Goal: Use online tool/utility: Utilize a website feature to perform a specific function

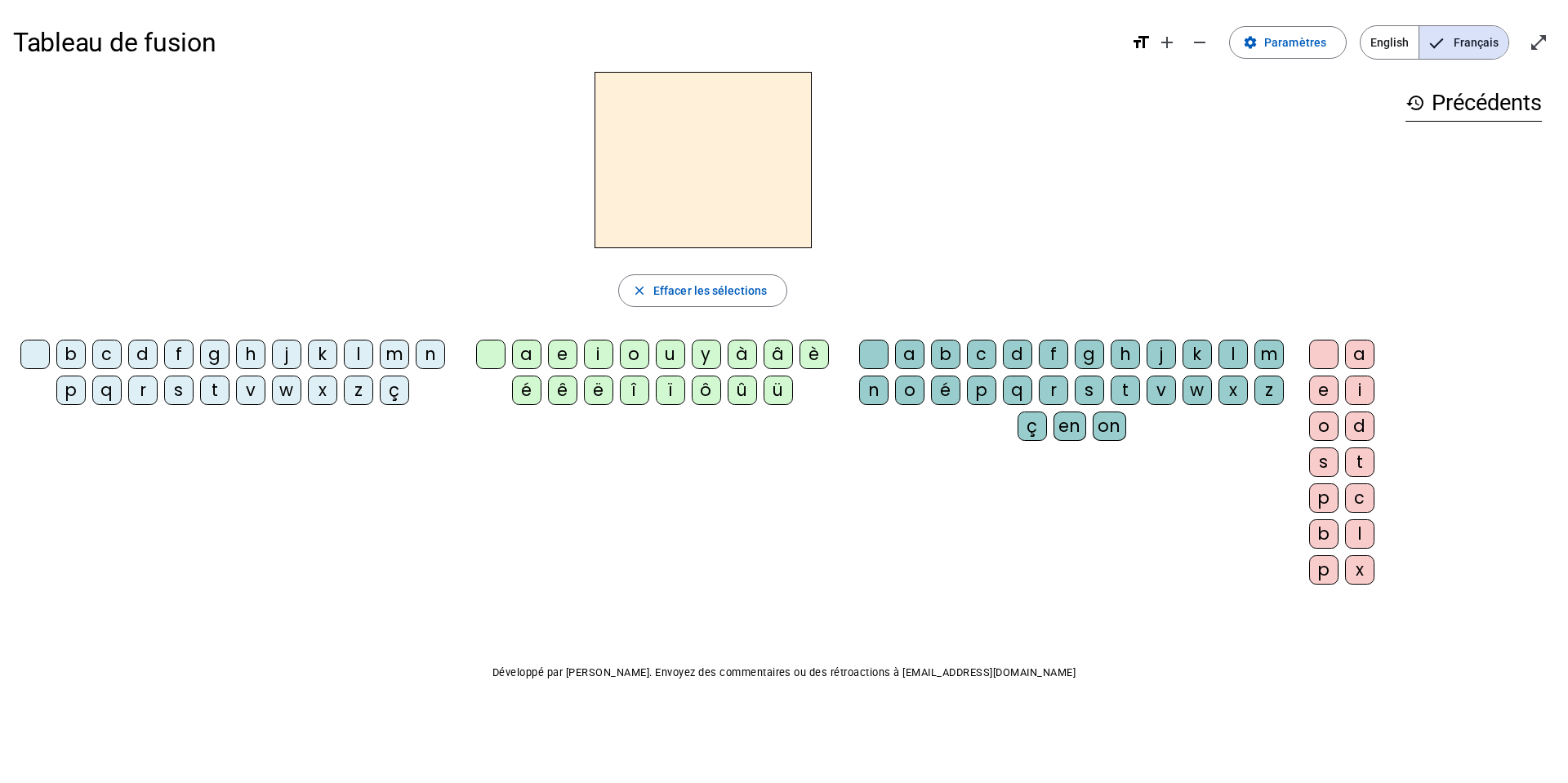
click at [398, 355] on div "m" at bounding box center [395, 354] width 30 height 30
click at [639, 352] on div "o" at bounding box center [635, 354] width 30 height 30
click at [1044, 381] on div "t" at bounding box center [1125, 390] width 30 height 30
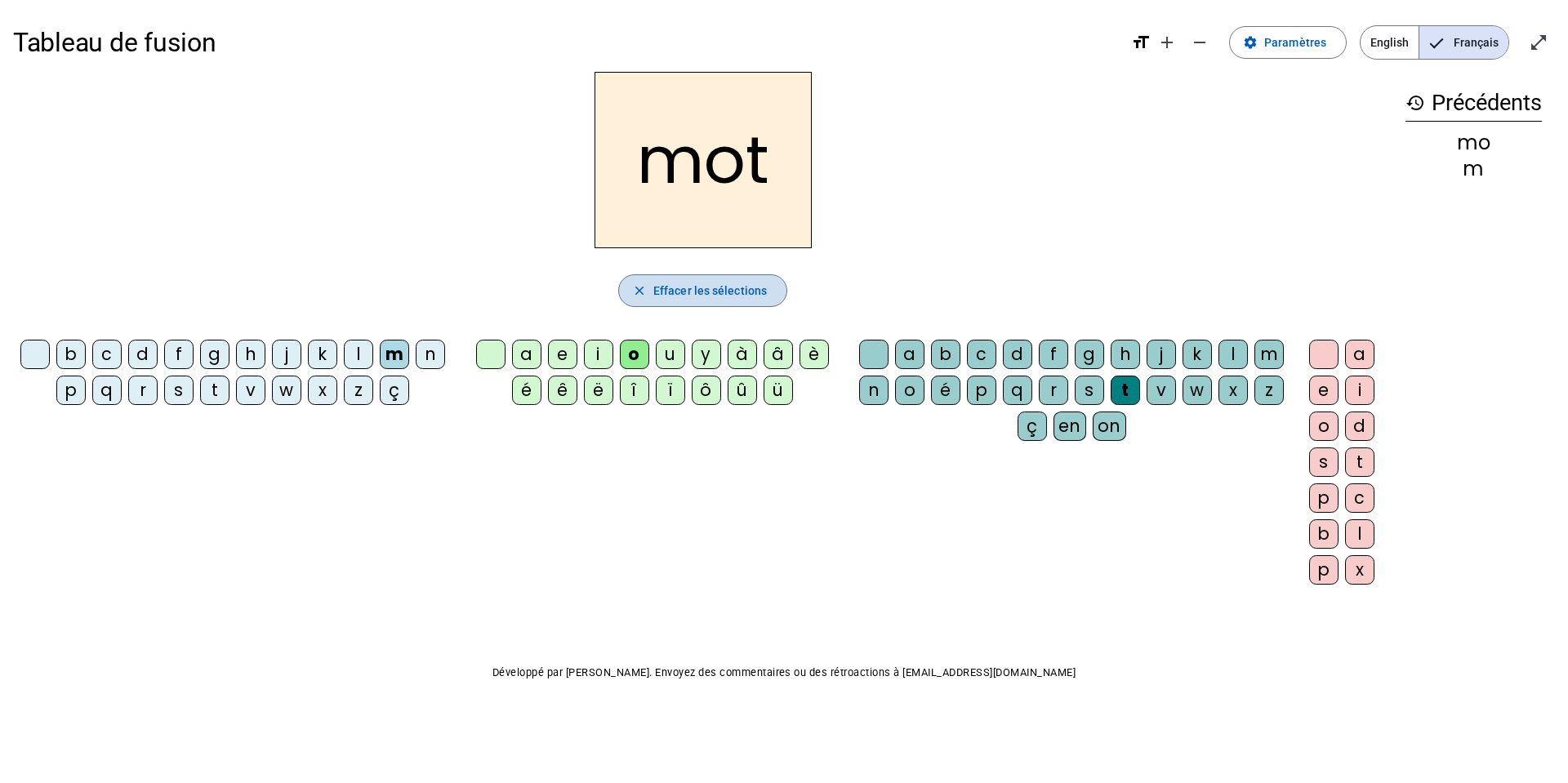
click at [716, 303] on span "button" at bounding box center [703, 291] width 168 height 39
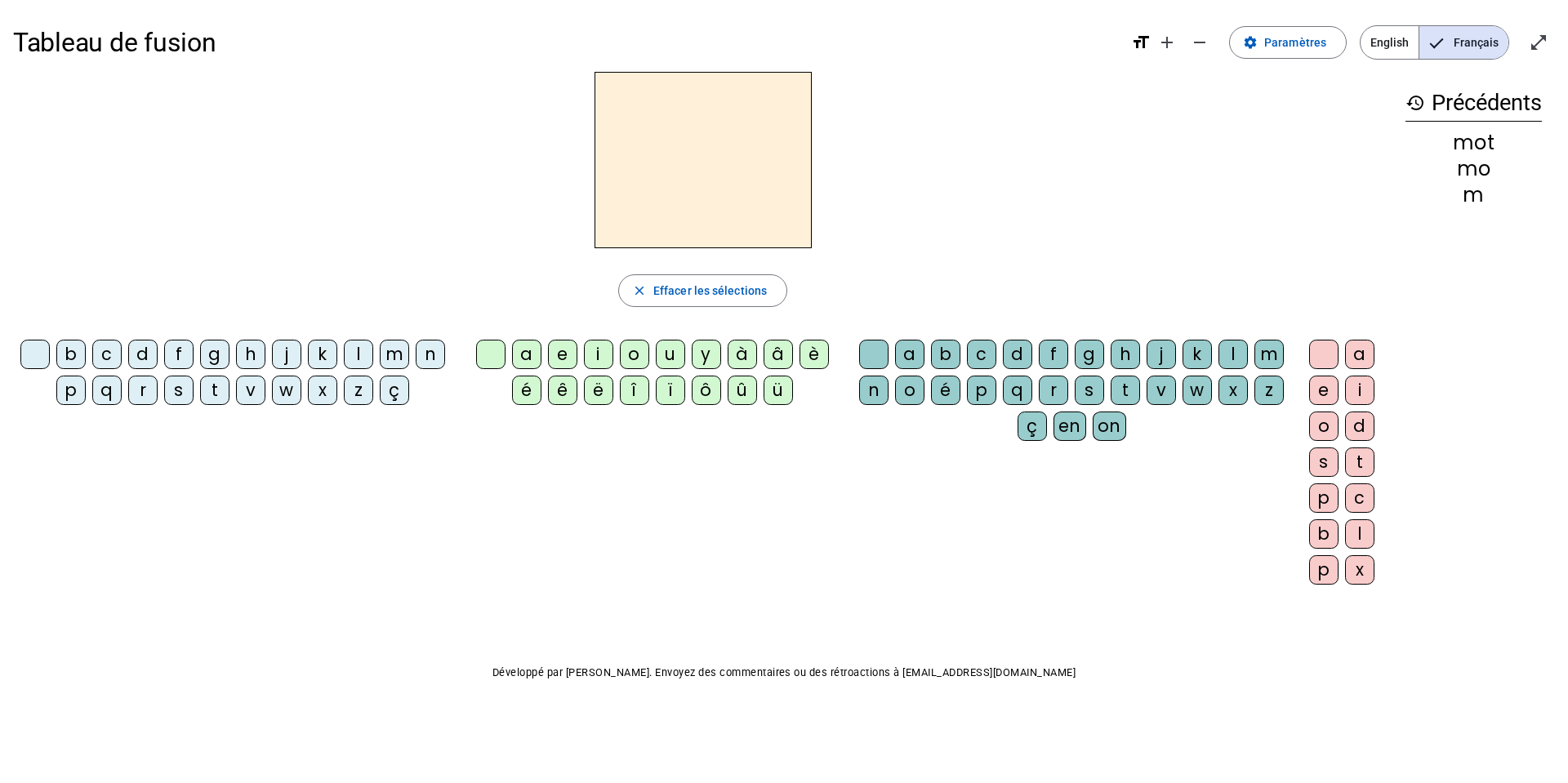
click at [56, 395] on div "p" at bounding box center [71, 390] width 30 height 30
click at [638, 353] on div "o" at bounding box center [635, 354] width 30 height 30
click at [1044, 386] on div "t" at bounding box center [1125, 390] width 30 height 30
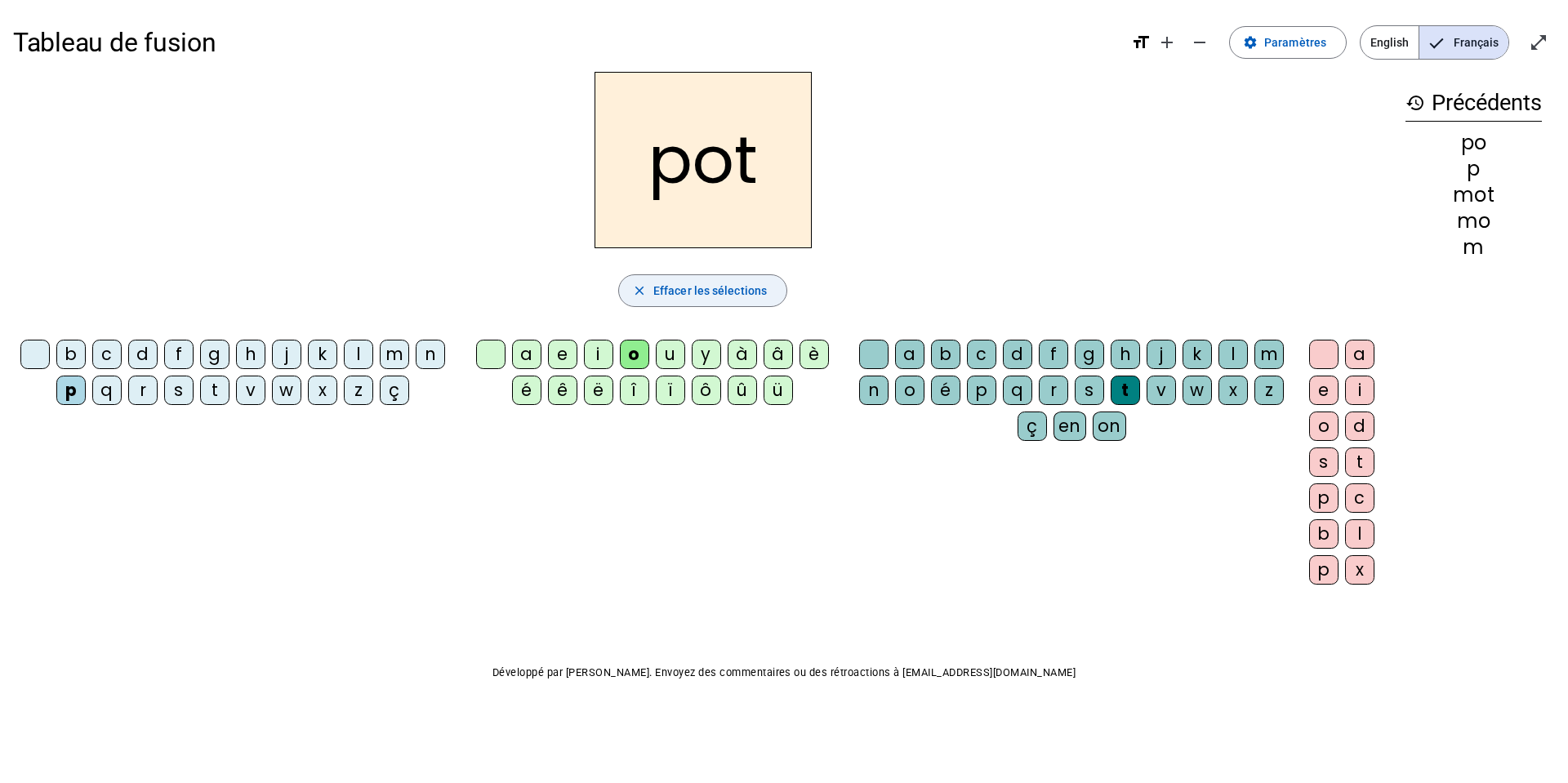
click at [719, 301] on span "button" at bounding box center [703, 291] width 168 height 39
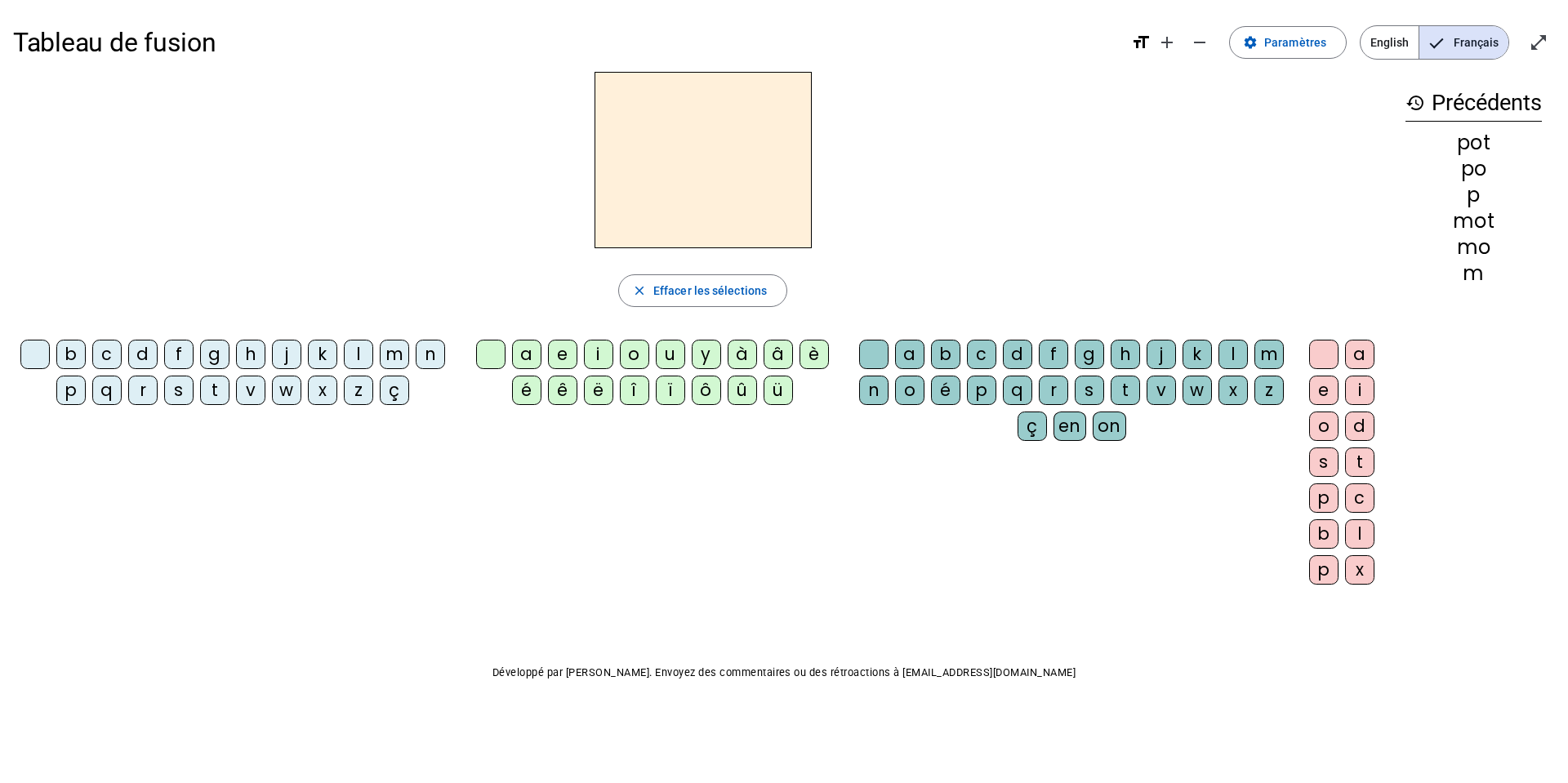
click at [360, 354] on div "l" at bounding box center [359, 354] width 30 height 30
click at [640, 353] on div "o" at bounding box center [635, 354] width 30 height 30
click at [1044, 397] on div "t" at bounding box center [1125, 390] width 30 height 30
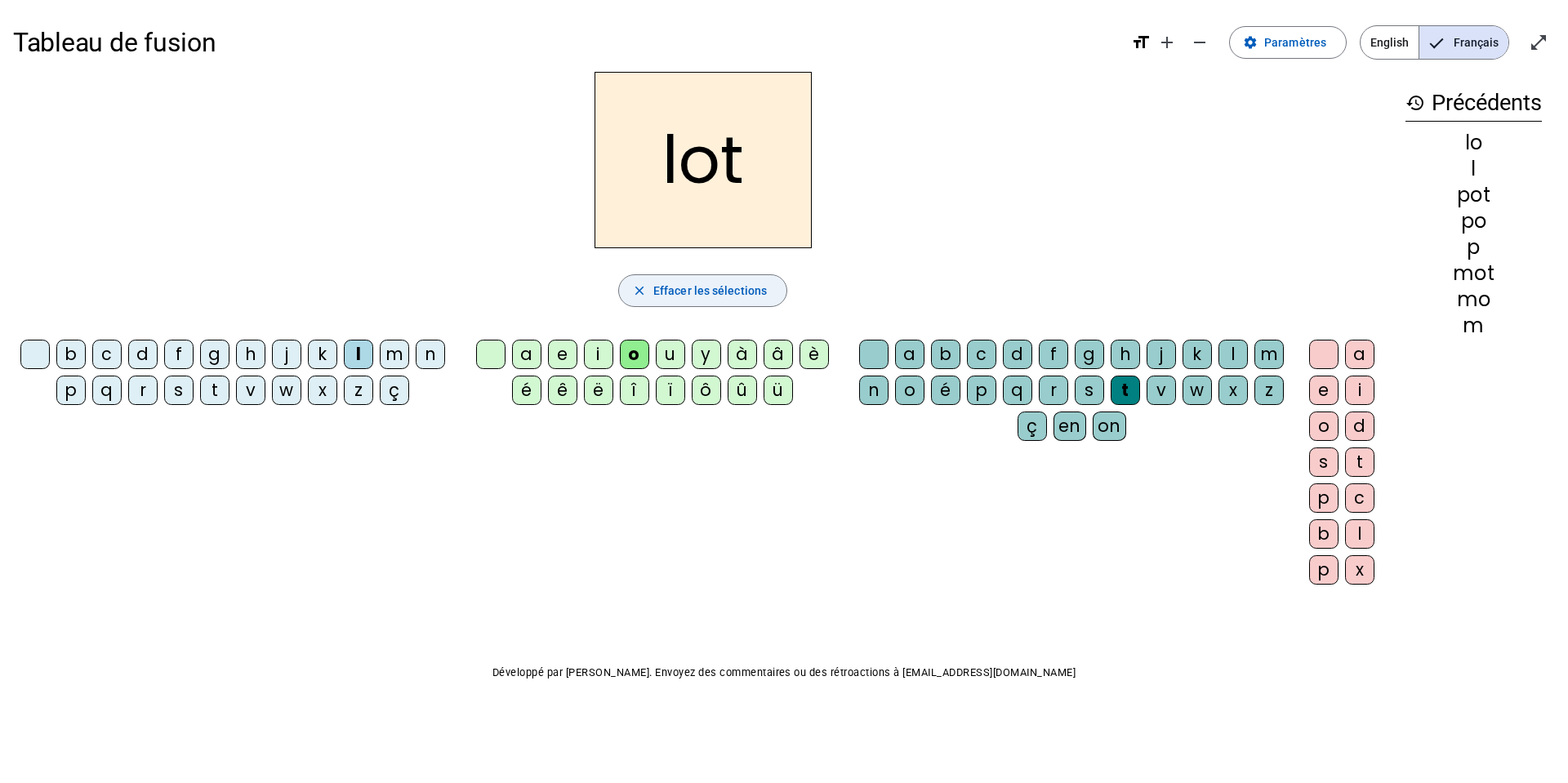
click at [668, 297] on span "Effacer les sélections" at bounding box center [709, 291] width 113 height 19
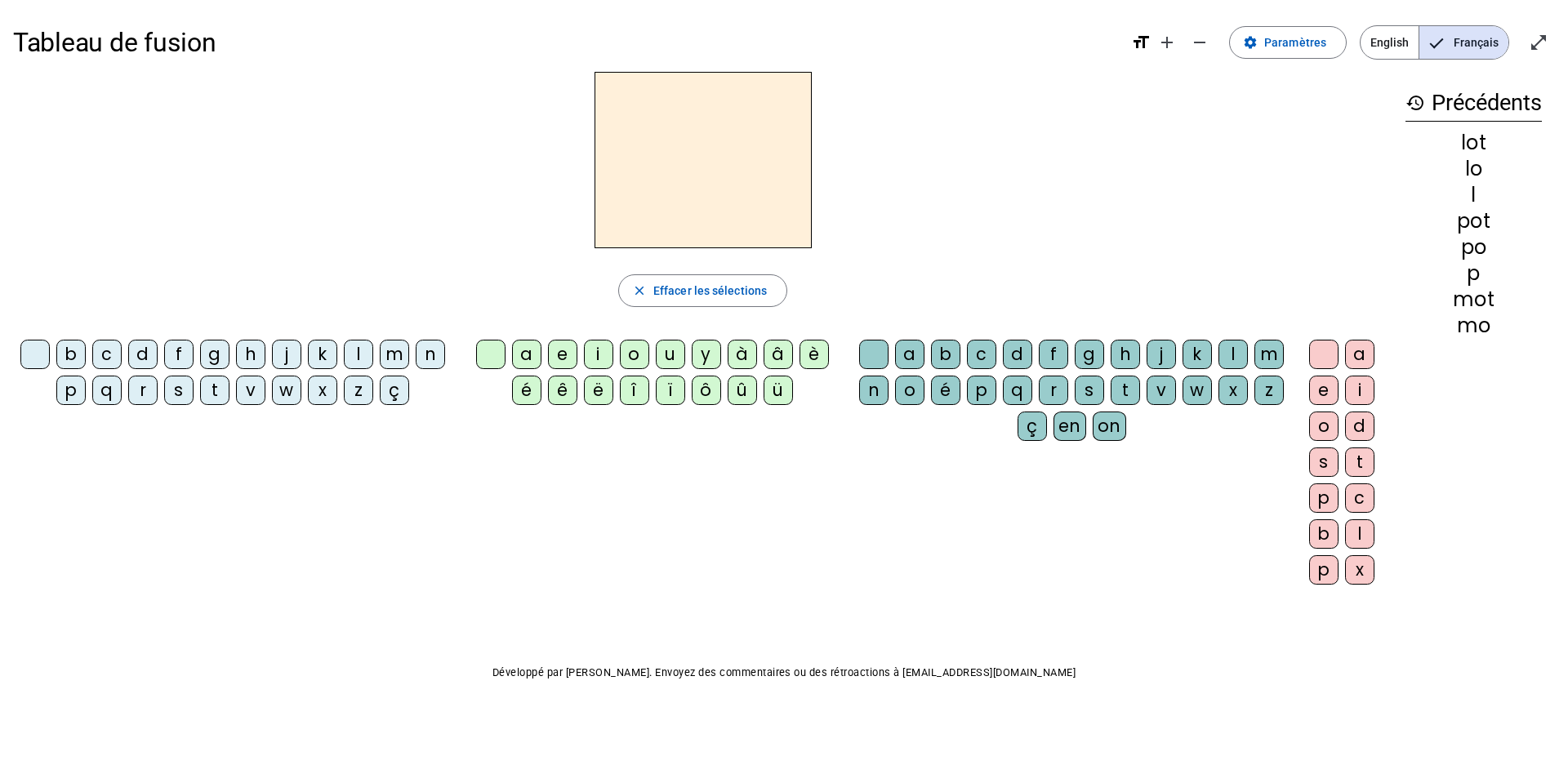
drag, startPoint x: 132, startPoint y: 396, endPoint x: 177, endPoint y: 381, distance: 47.4
click at [132, 396] on div "r" at bounding box center [143, 390] width 30 height 30
click at [625, 346] on div "o" at bounding box center [635, 354] width 30 height 30
click at [1044, 395] on div "t" at bounding box center [1125, 390] width 30 height 30
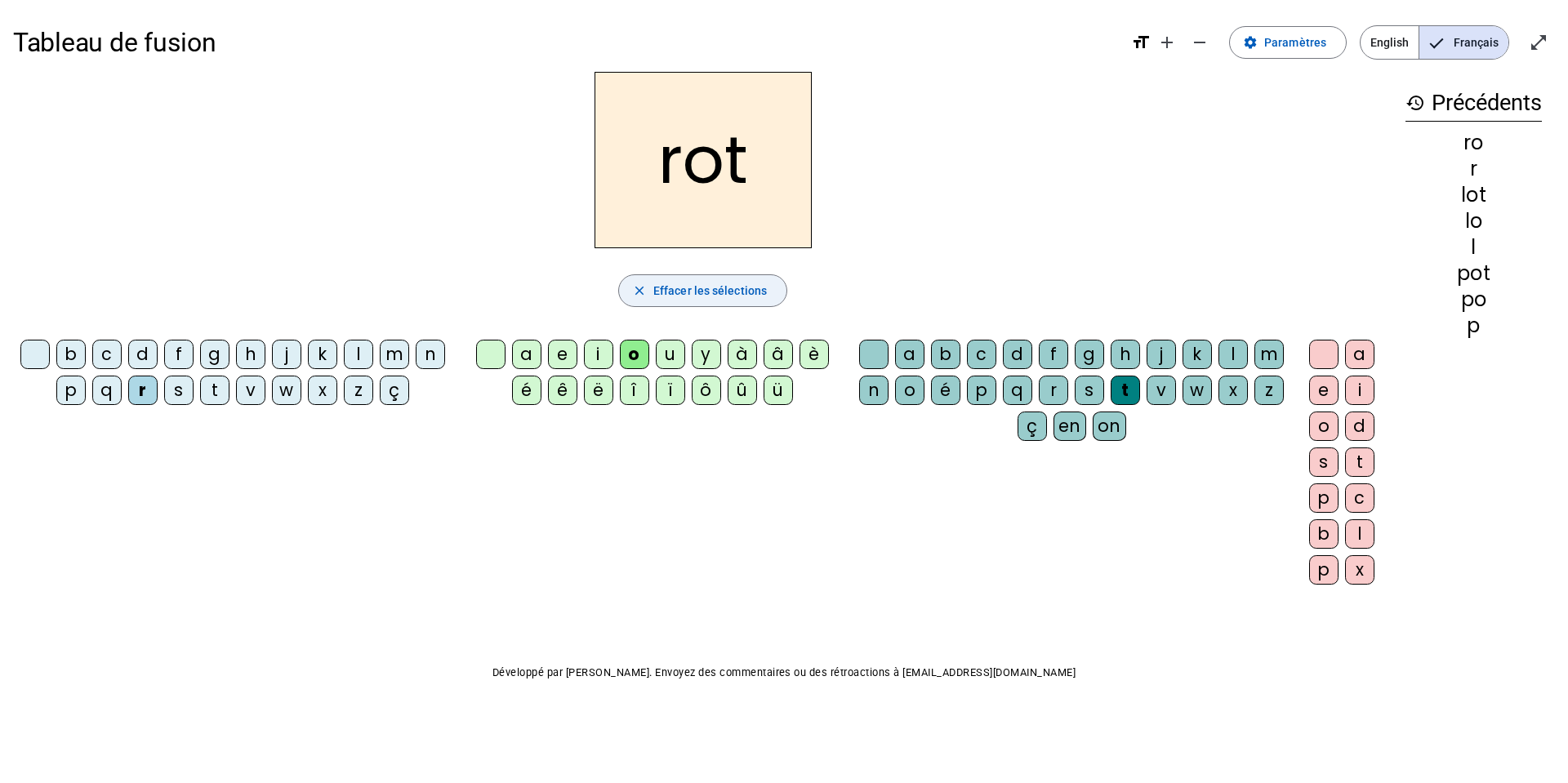
click at [652, 284] on span "button" at bounding box center [703, 291] width 168 height 39
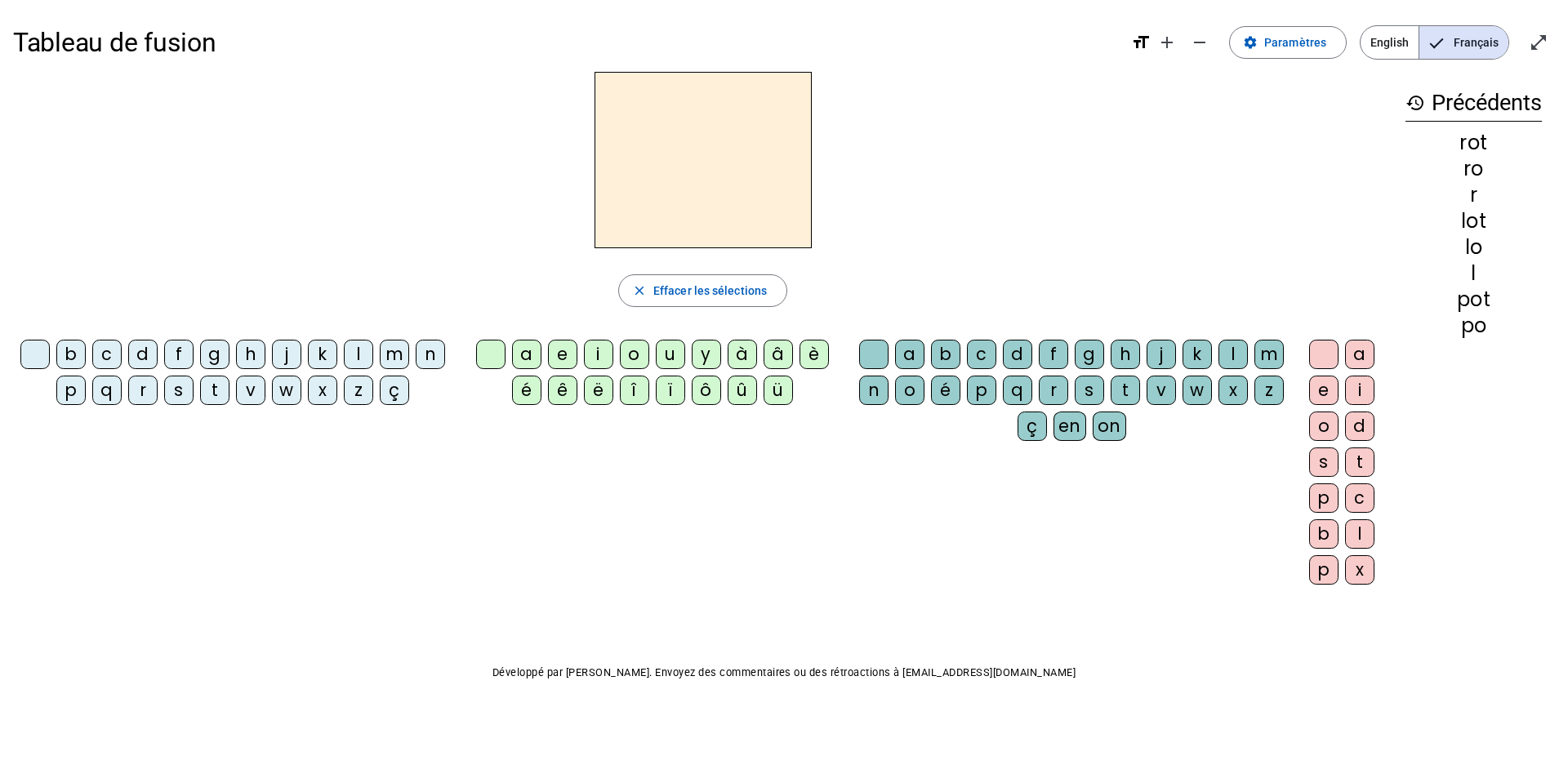
click at [144, 389] on div "r" at bounding box center [143, 390] width 30 height 30
click at [523, 355] on div "a" at bounding box center [527, 354] width 30 height 30
click at [1044, 397] on div "t" at bounding box center [1125, 390] width 30 height 30
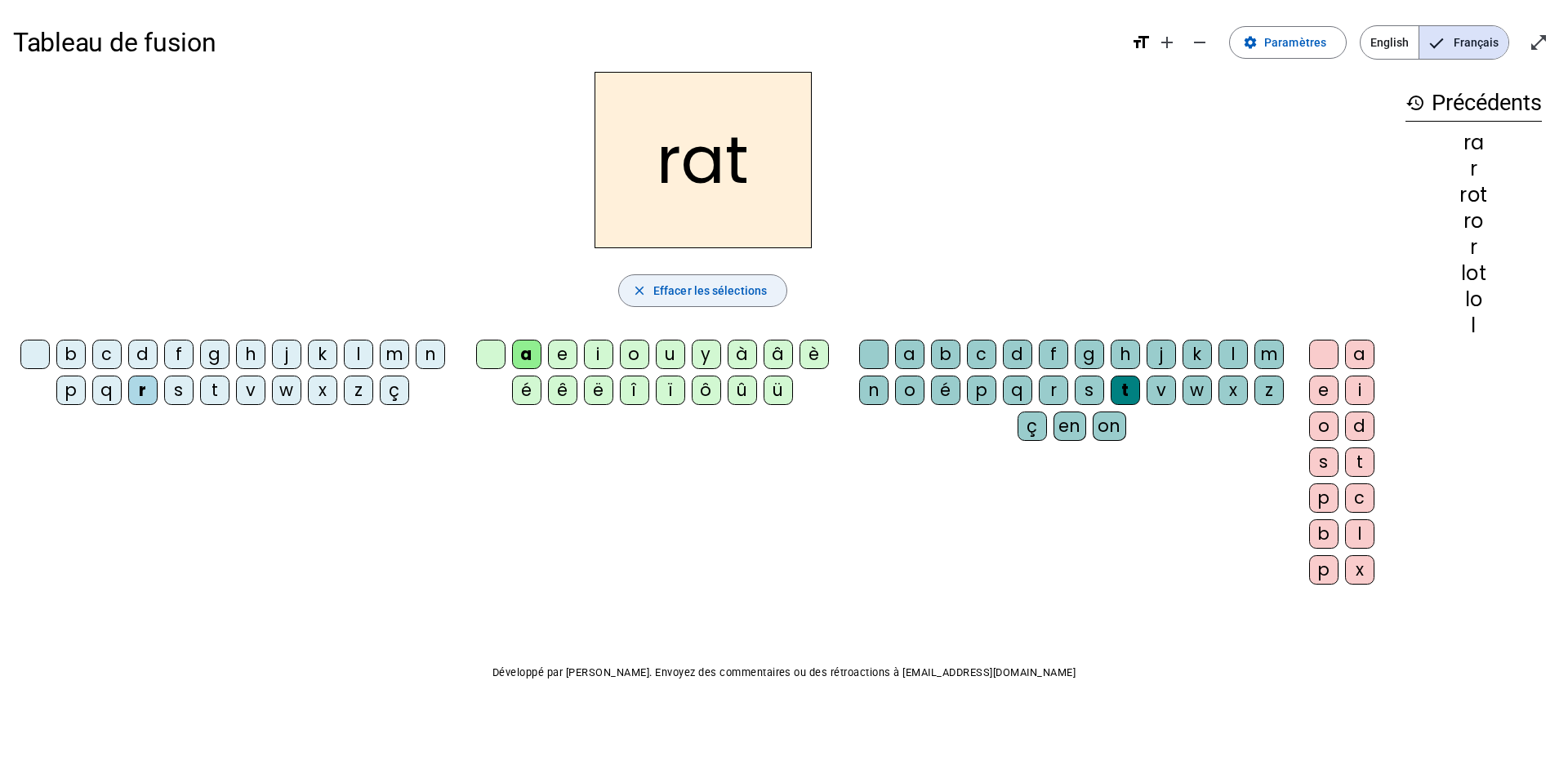
click at [677, 288] on span "Effacer les sélections" at bounding box center [709, 291] width 113 height 19
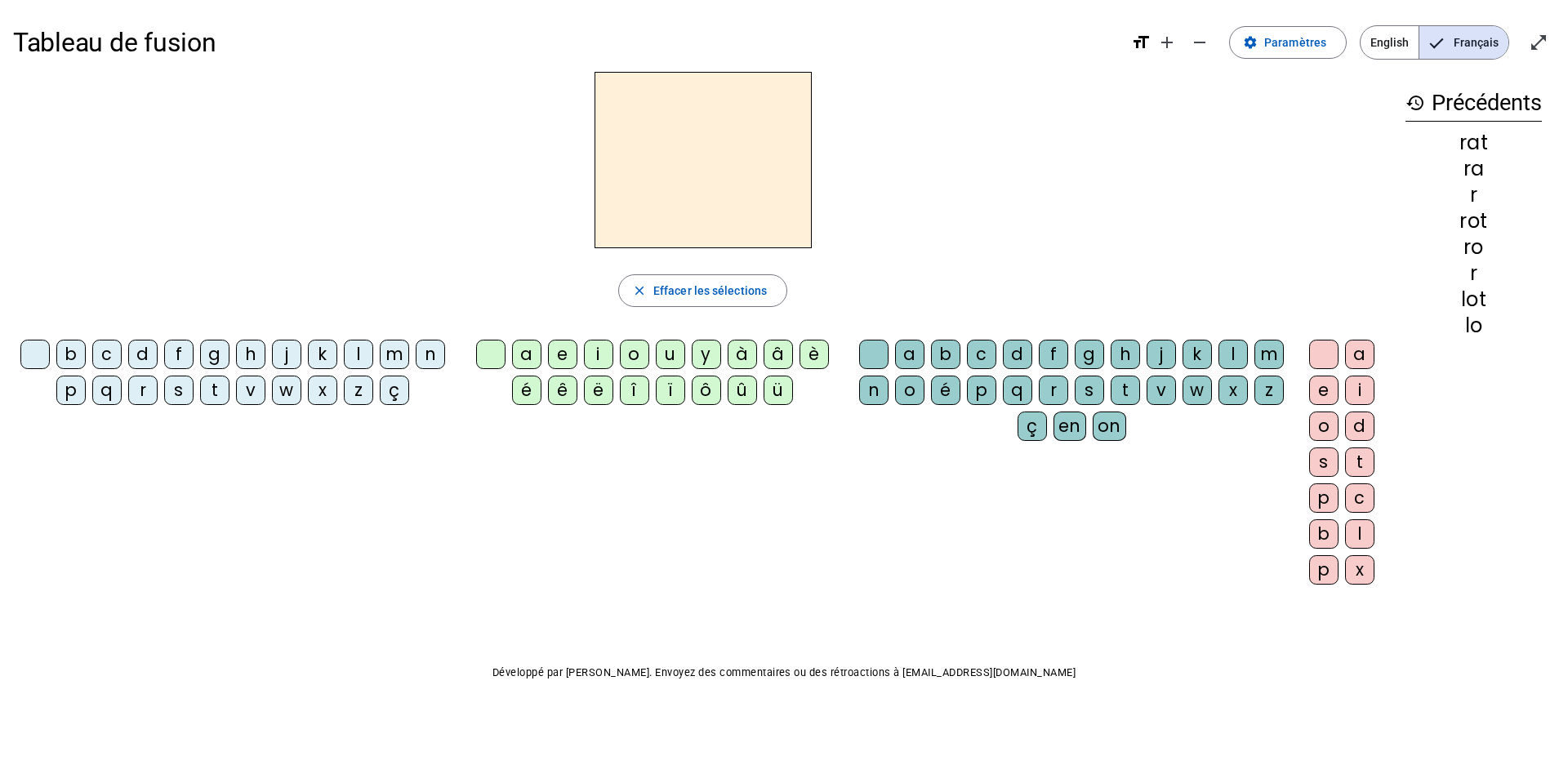
click at [145, 383] on div "r" at bounding box center [143, 390] width 30 height 30
click at [602, 360] on div "i" at bounding box center [599, 354] width 30 height 30
click at [1044, 395] on div "t" at bounding box center [1125, 390] width 30 height 30
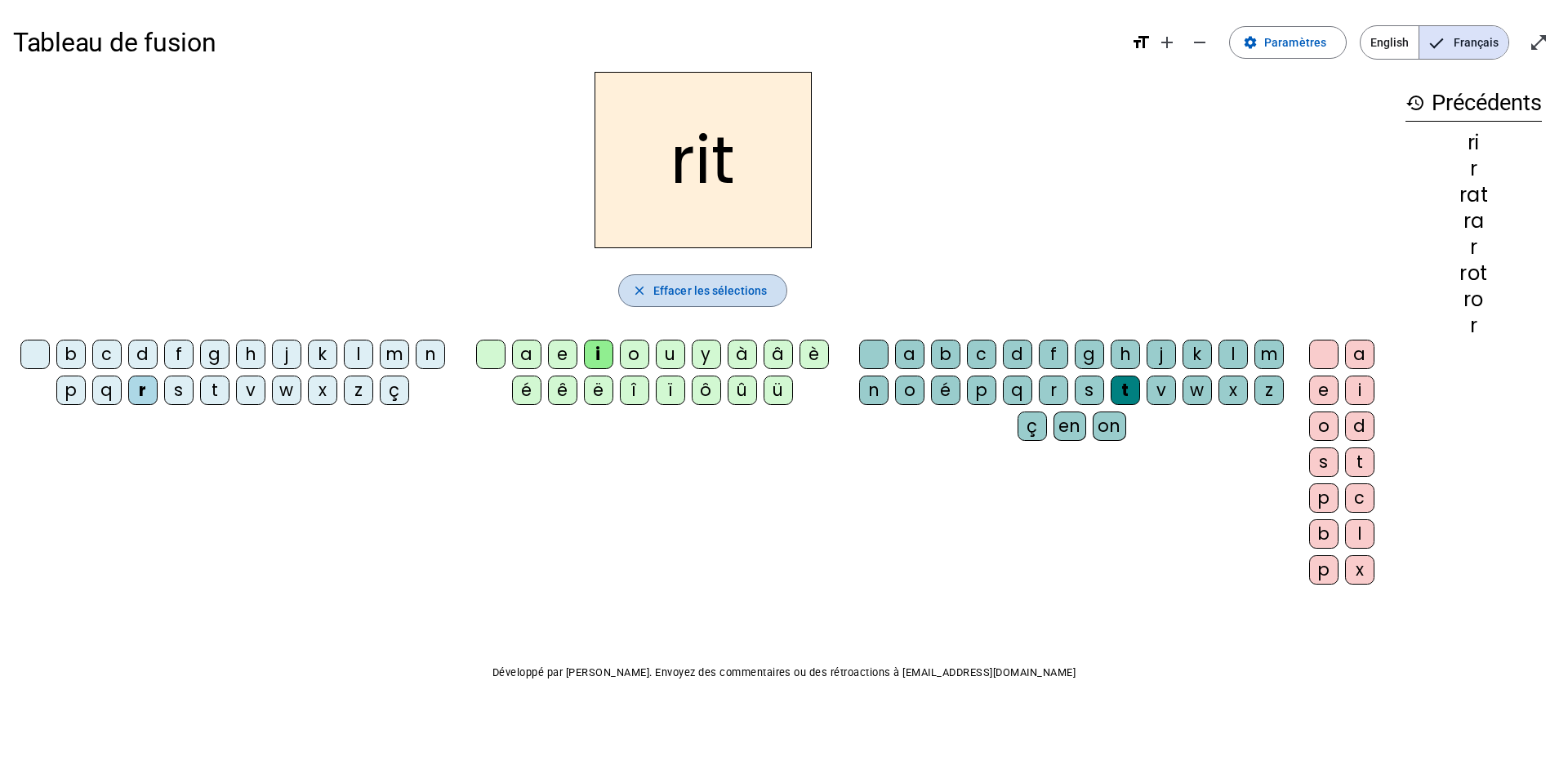
click at [636, 291] on mat-icon "close" at bounding box center [639, 291] width 15 height 15
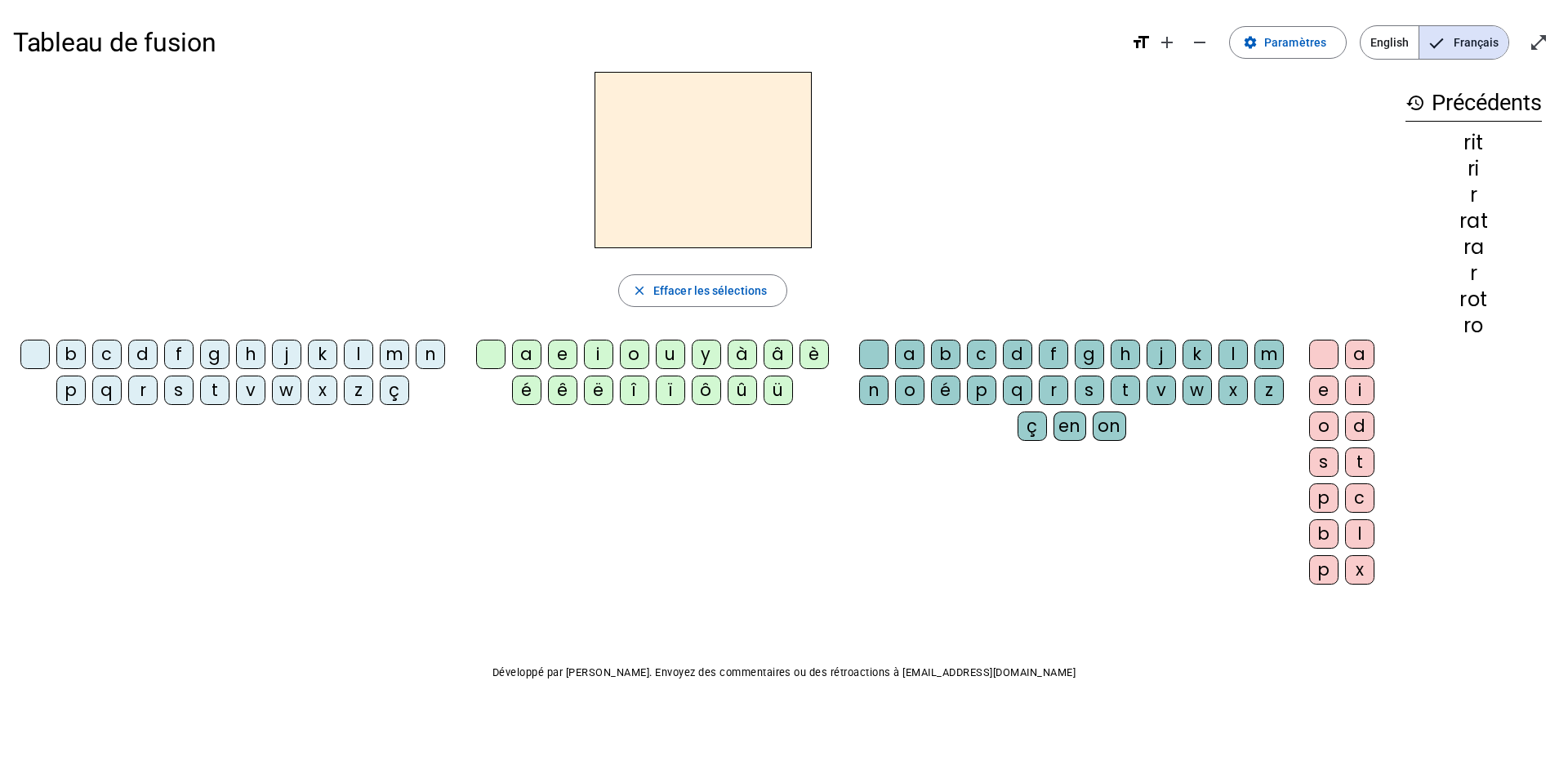
click at [259, 389] on div "v" at bounding box center [251, 390] width 30 height 30
click at [589, 352] on div "i" at bounding box center [599, 354] width 30 height 30
click at [1044, 381] on div "t" at bounding box center [1125, 390] width 30 height 30
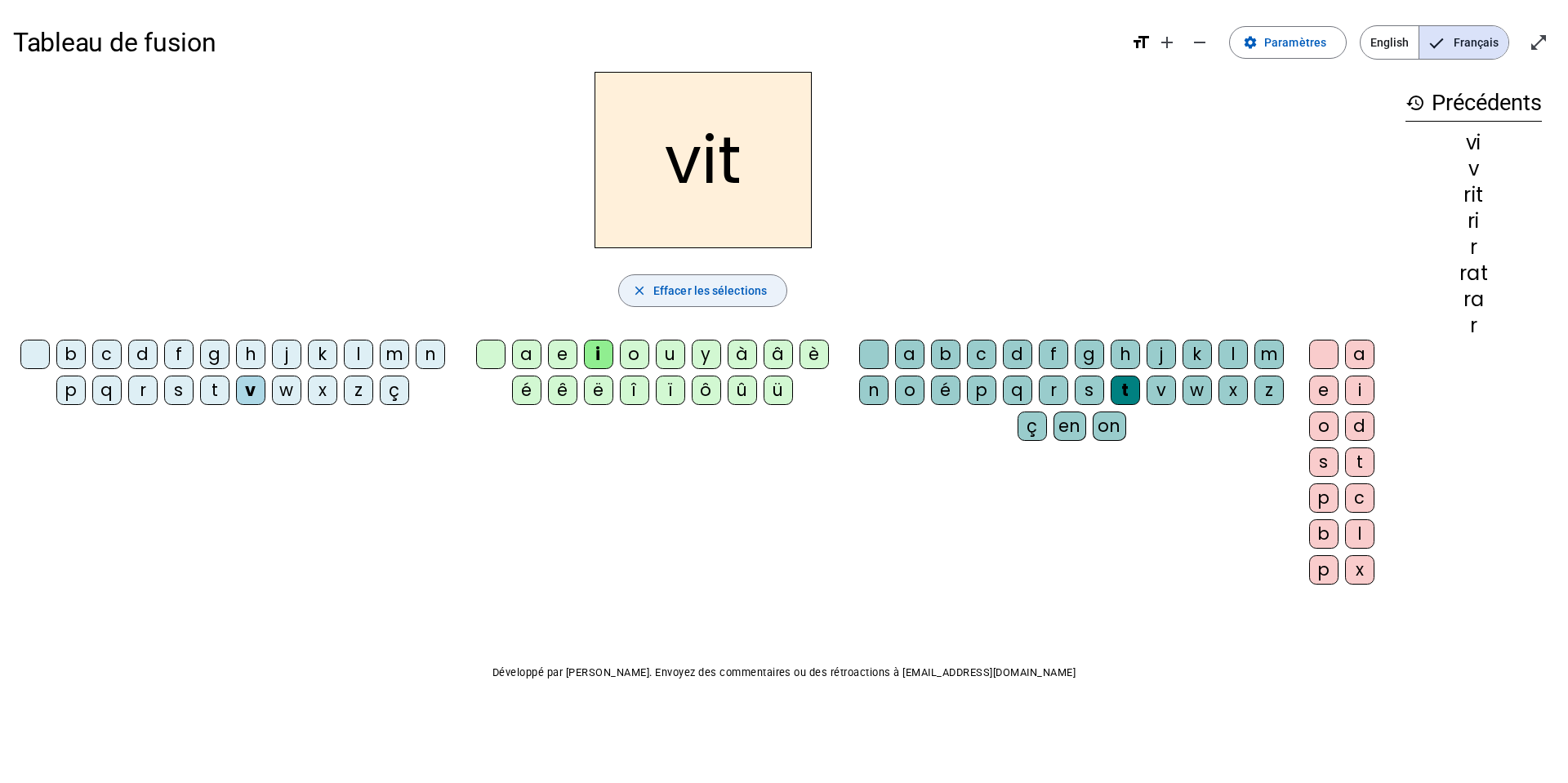
click at [715, 285] on span "Effacer les sélections" at bounding box center [709, 291] width 113 height 19
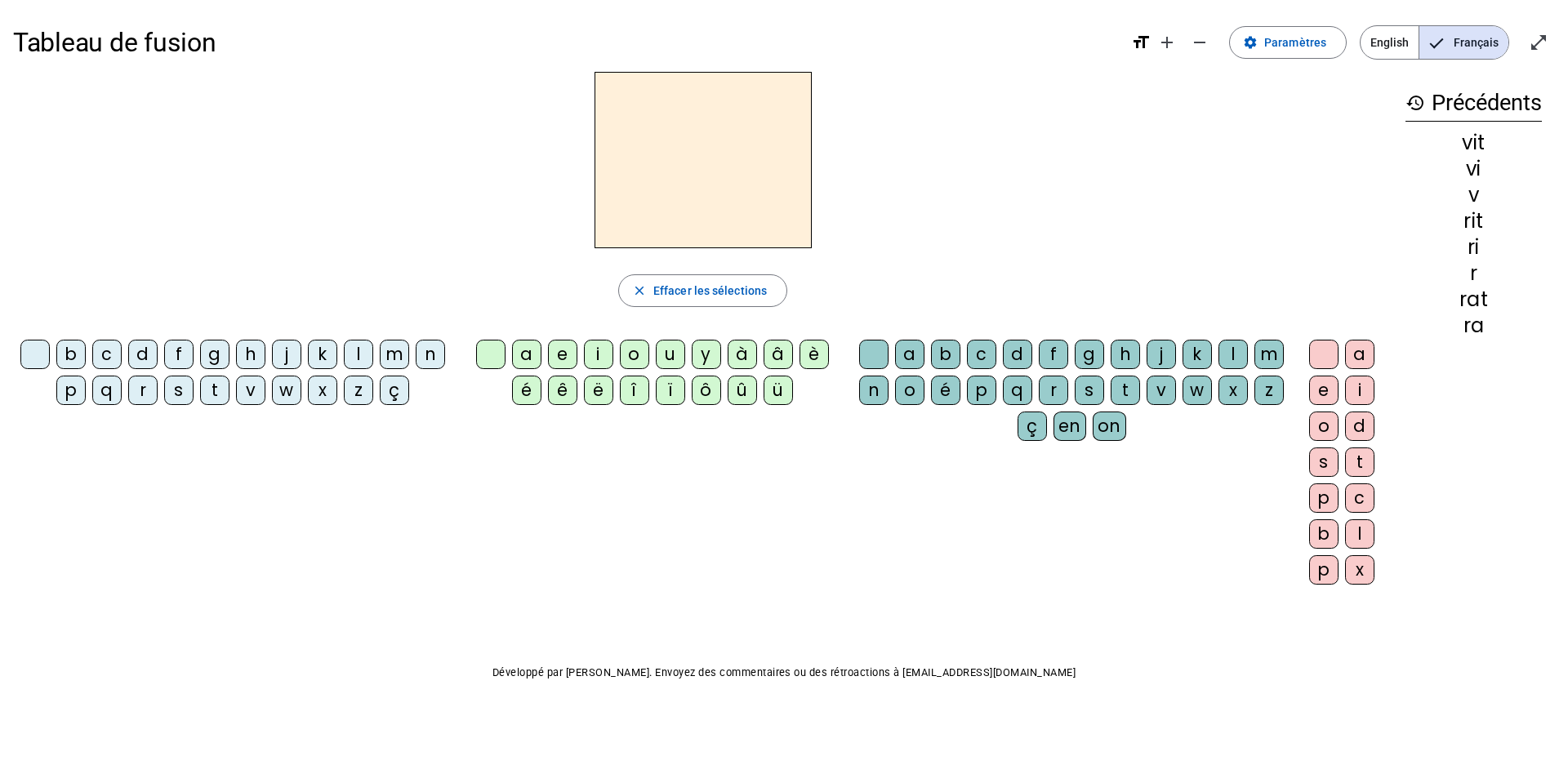
click at [380, 353] on div "m" at bounding box center [395, 354] width 30 height 30
click at [592, 352] on div "i" at bounding box center [599, 354] width 30 height 30
click at [1044, 392] on div "t" at bounding box center [1125, 390] width 30 height 30
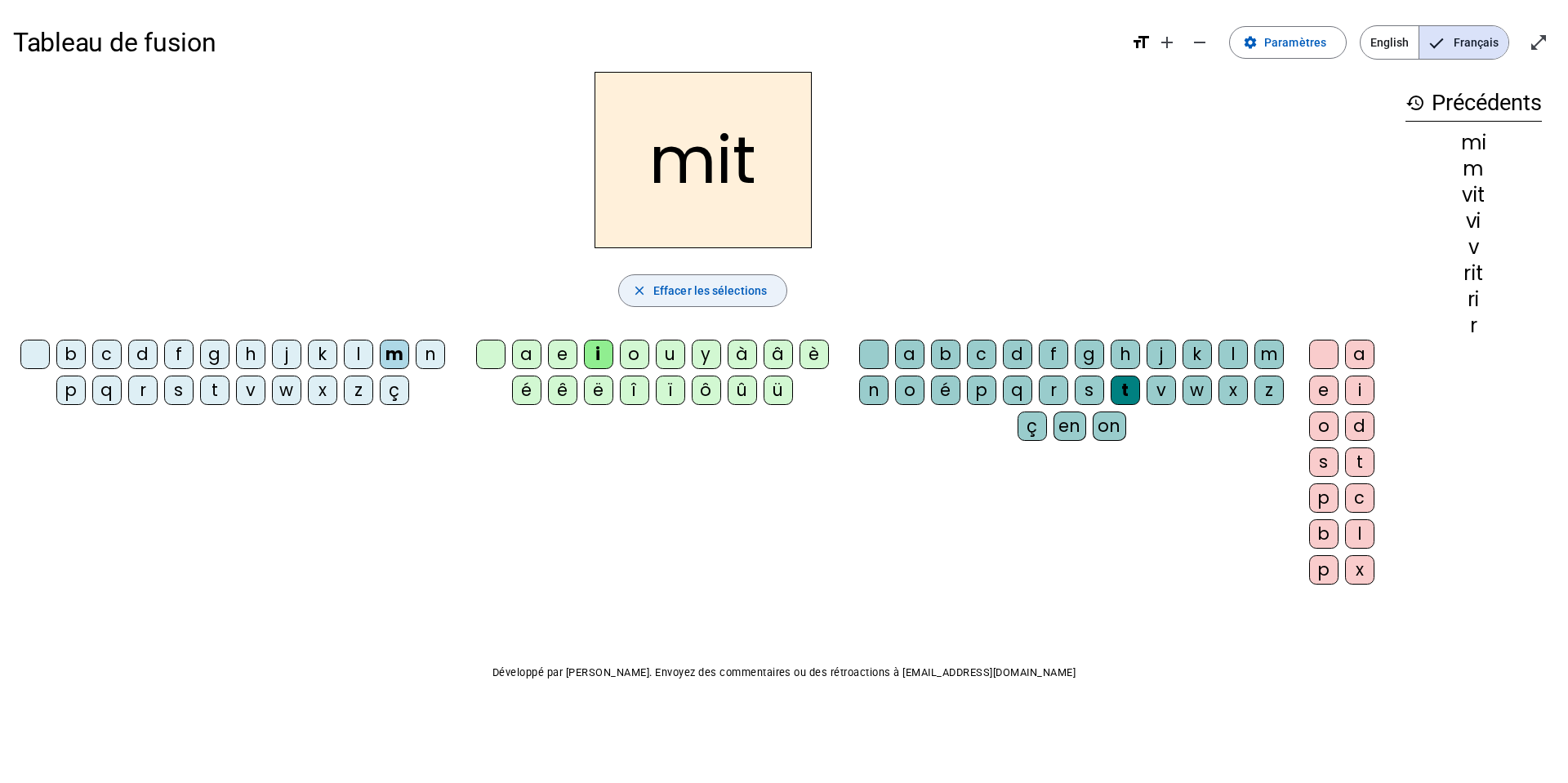
click at [755, 291] on span "Effacer les sélections" at bounding box center [709, 291] width 113 height 19
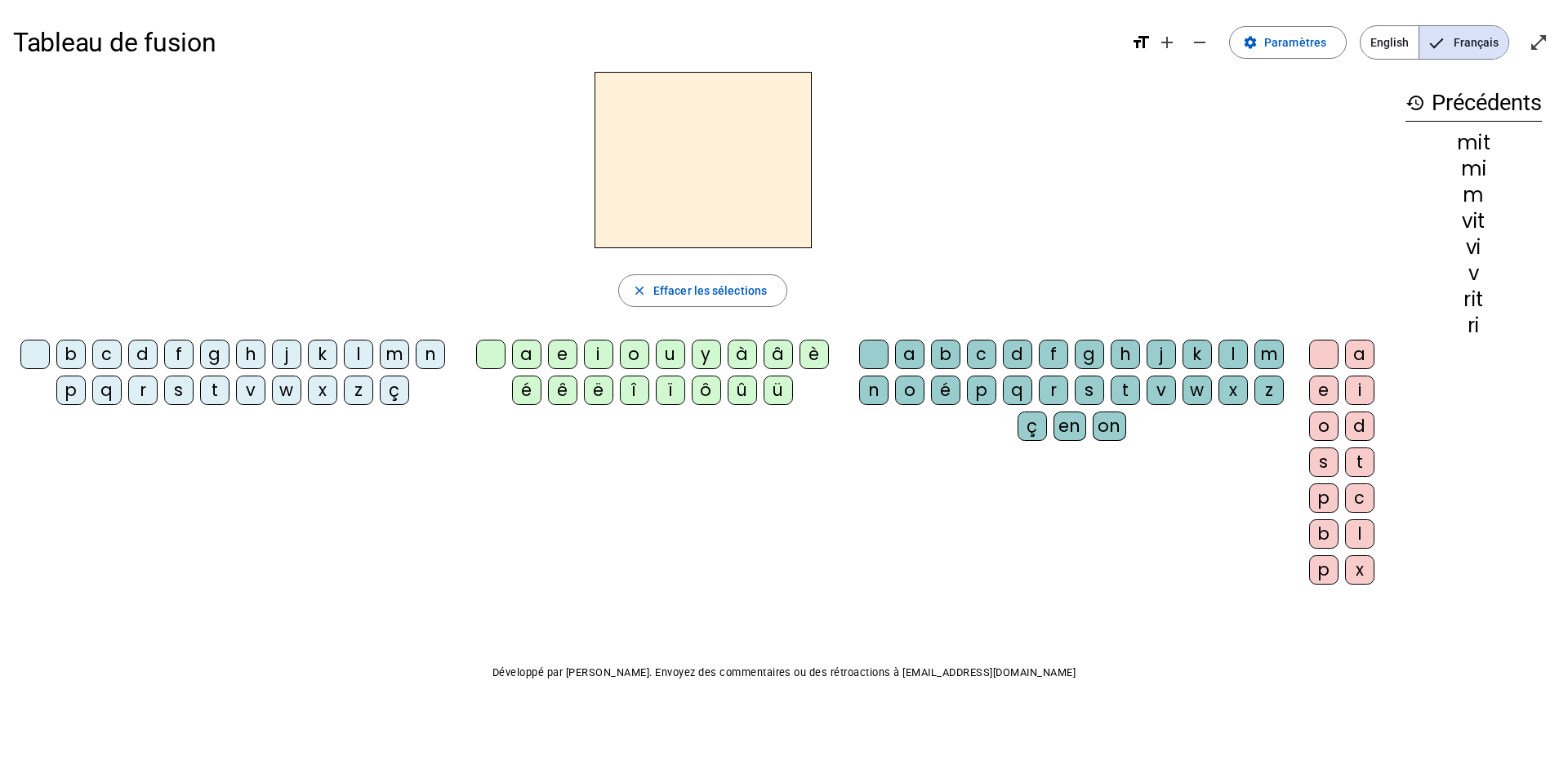
click at [146, 352] on div "d" at bounding box center [143, 354] width 30 height 30
click at [594, 346] on div "i" at bounding box center [599, 354] width 30 height 30
click at [1044, 387] on div "t" at bounding box center [1125, 390] width 30 height 30
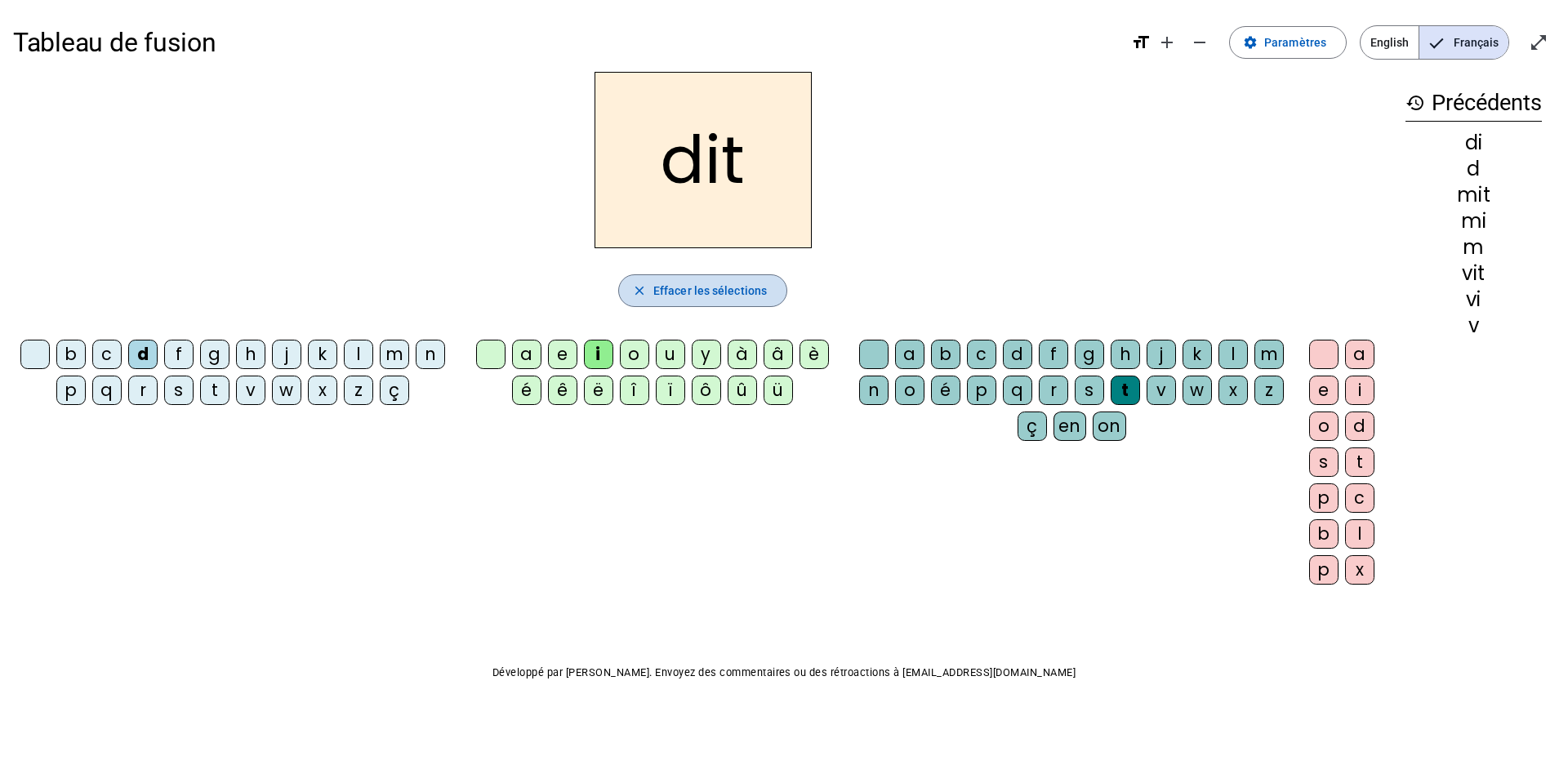
click at [736, 288] on span "Effacer les sélections" at bounding box center [709, 291] width 113 height 19
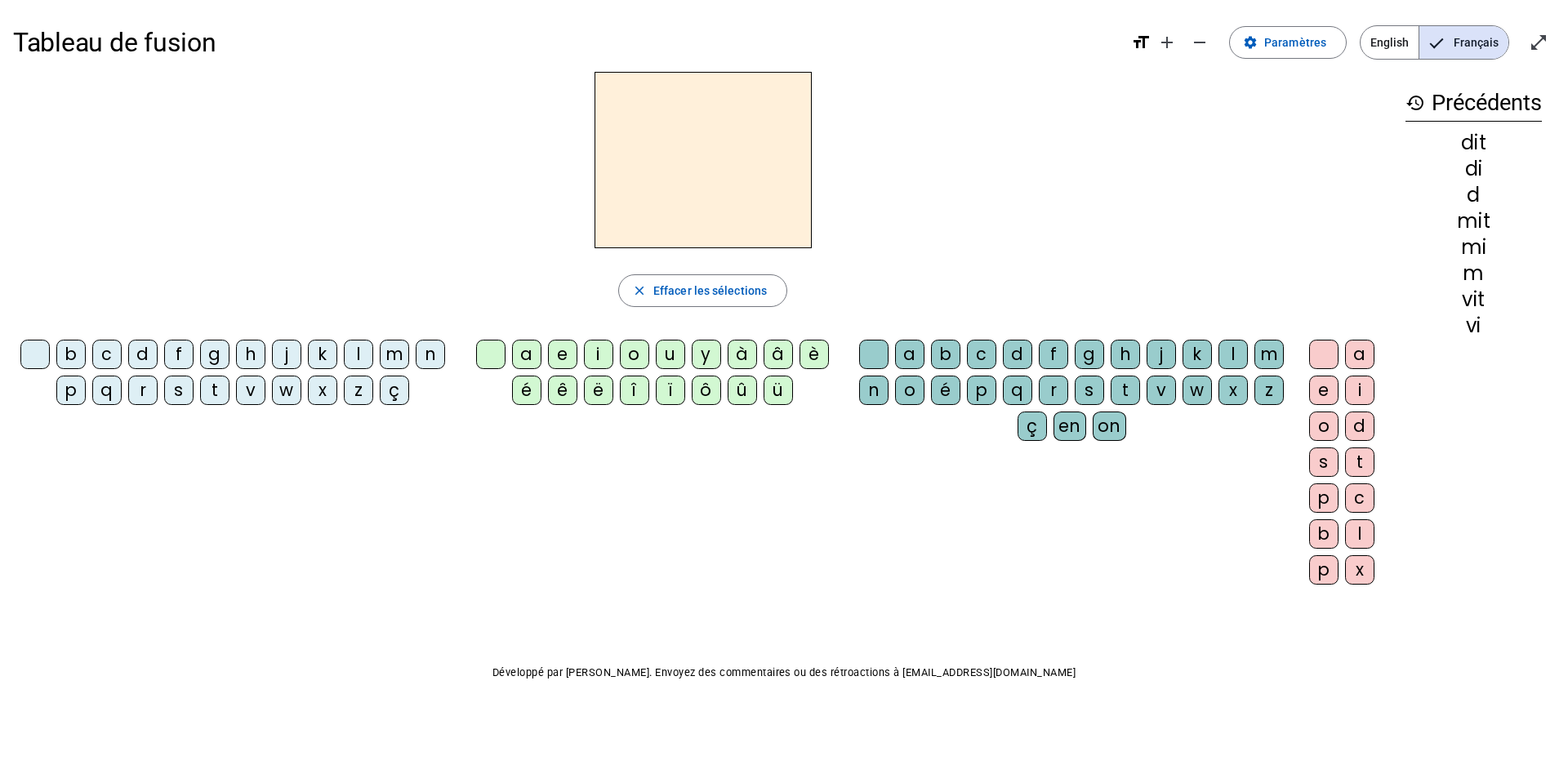
click at [253, 397] on div "v" at bounding box center [251, 390] width 30 height 30
click at [592, 355] on div "i" at bounding box center [599, 354] width 30 height 30
click at [1044, 391] on div "t" at bounding box center [1125, 390] width 30 height 30
click at [1044, 394] on div "e" at bounding box center [1324, 390] width 30 height 30
click at [1044, 384] on div "e" at bounding box center [1324, 390] width 30 height 30
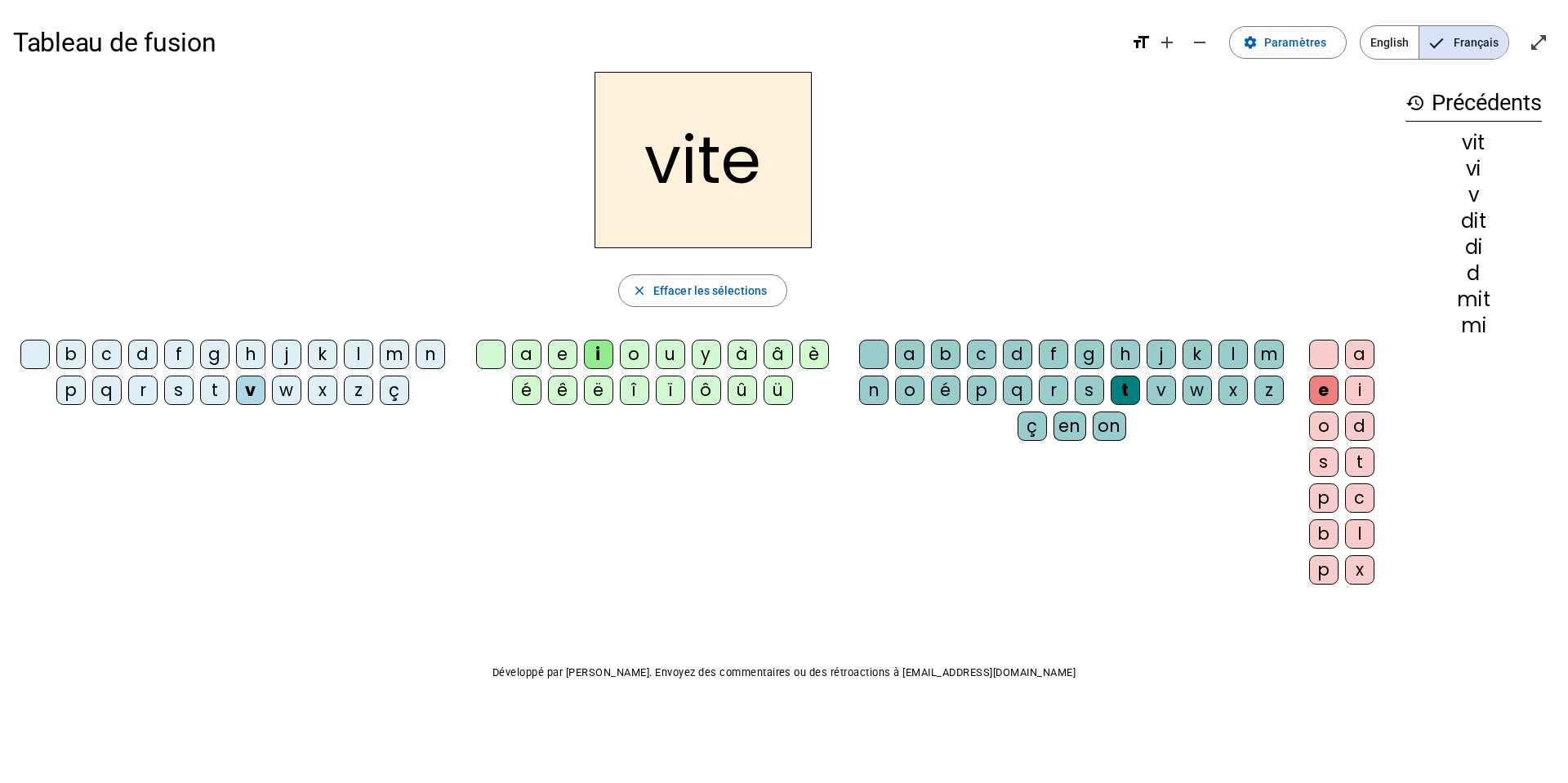
click at [1044, 397] on div "e" at bounding box center [1324, 390] width 30 height 30
click at [1044, 396] on div "e" at bounding box center [1324, 390] width 30 height 30
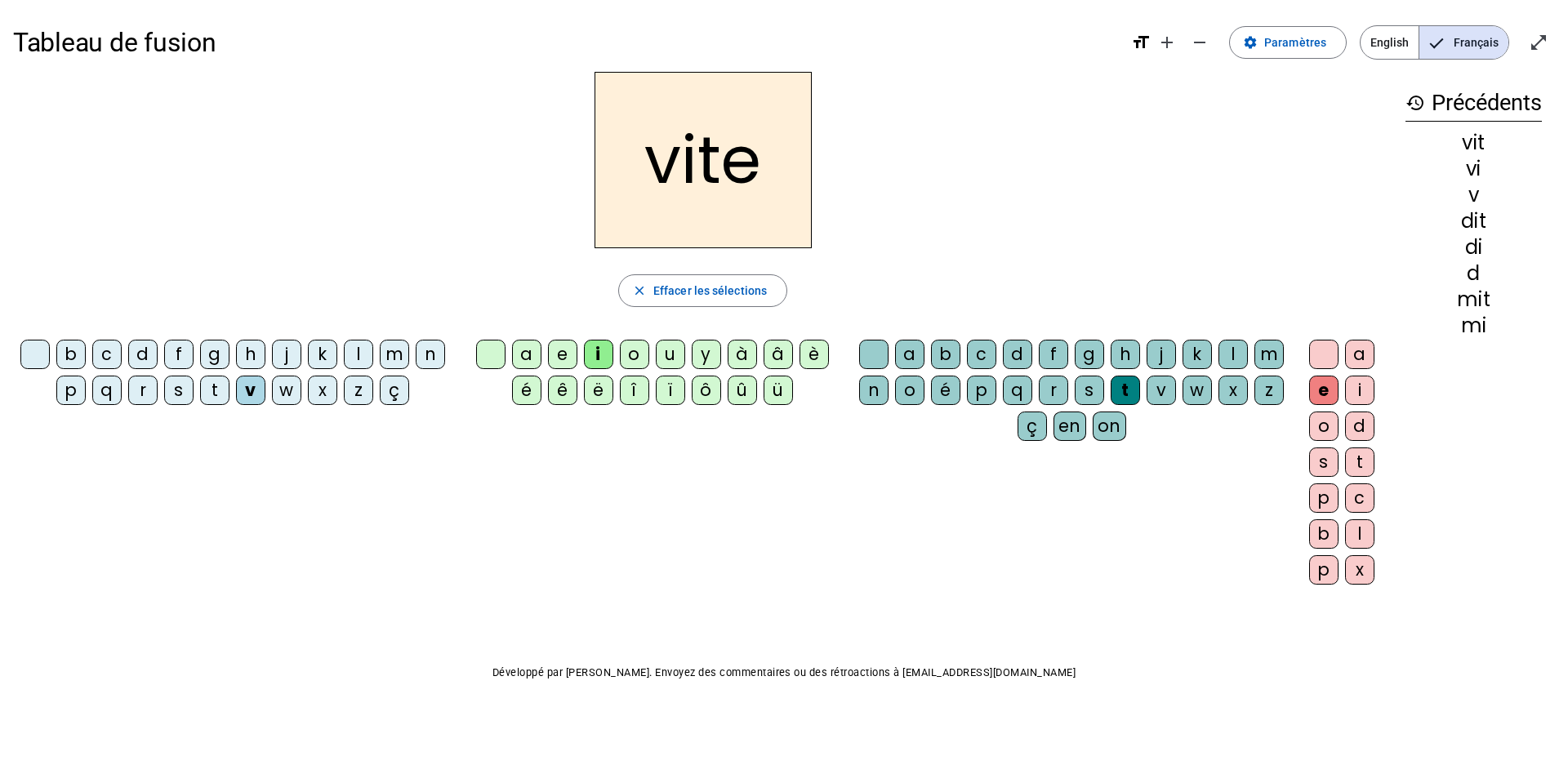
click at [1044, 356] on div at bounding box center [1324, 354] width 30 height 30
